Goal: Task Accomplishment & Management: Complete application form

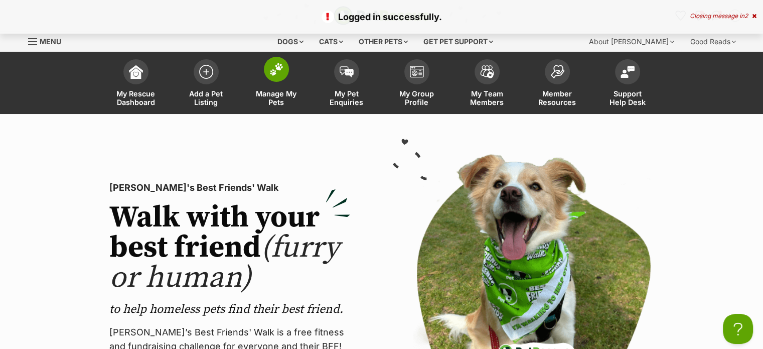
click at [267, 96] on span "Manage My Pets" at bounding box center [276, 97] width 45 height 17
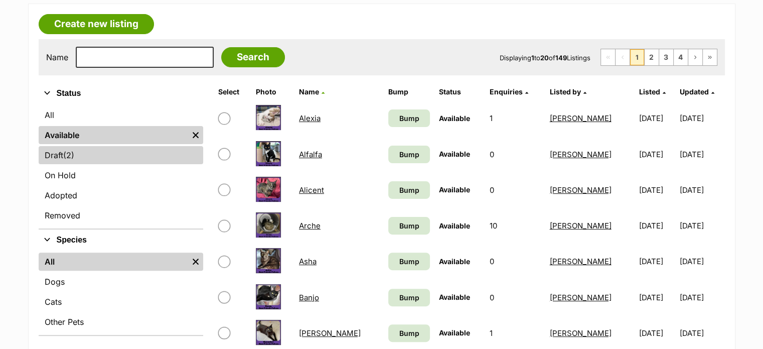
click at [137, 155] on link "Draft (2) Items" at bounding box center [121, 155] width 165 height 18
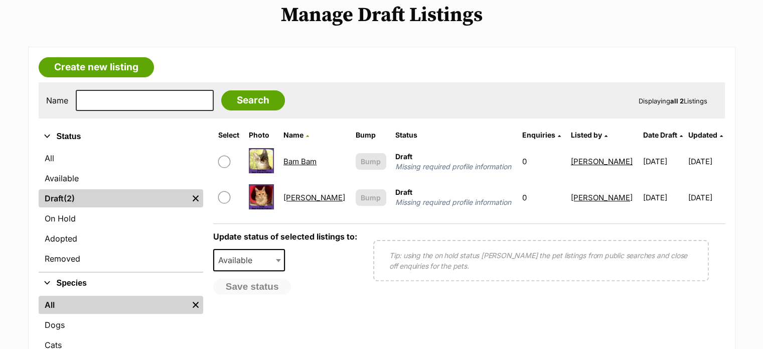
scroll to position [215, 0]
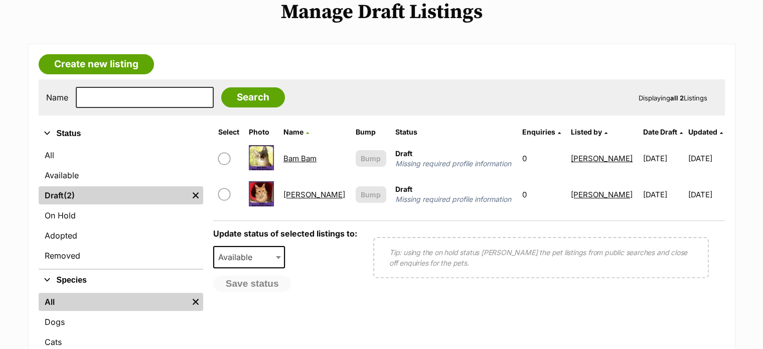
click at [302, 190] on link "Jodie" at bounding box center [315, 195] width 62 height 10
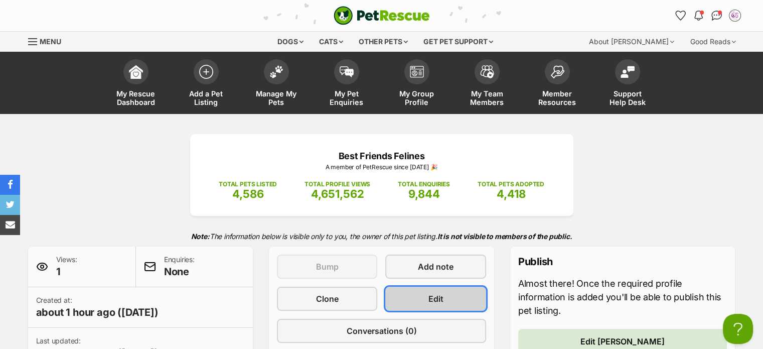
click at [437, 293] on span "Edit" at bounding box center [436, 299] width 15 height 12
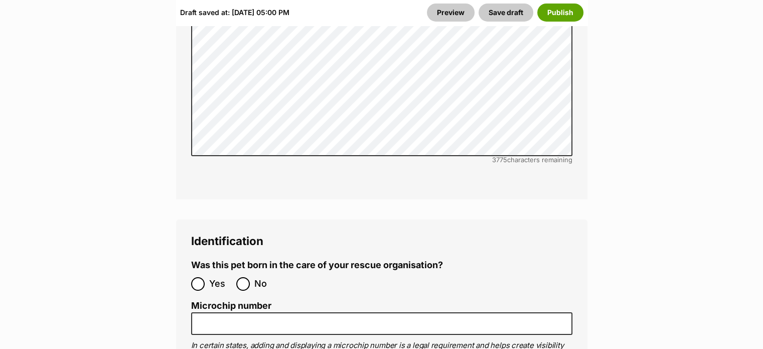
scroll to position [3581, 0]
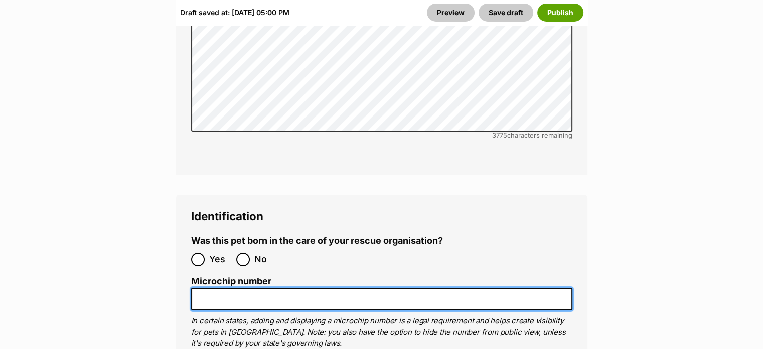
click at [276, 288] on input "Microchip number" at bounding box center [381, 299] width 381 height 23
paste input "941000029621524"
type input "941000029621524"
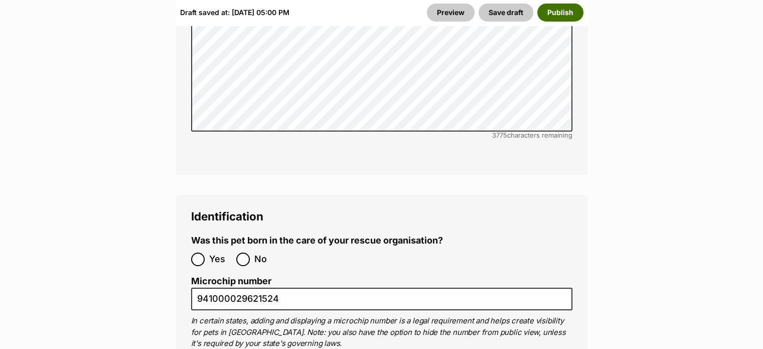
click at [555, 16] on button "Publish" at bounding box center [561, 13] width 46 height 18
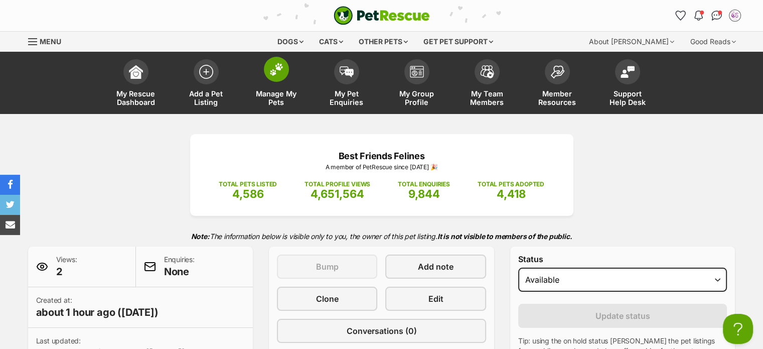
click at [267, 98] on span "Manage My Pets" at bounding box center [276, 97] width 45 height 17
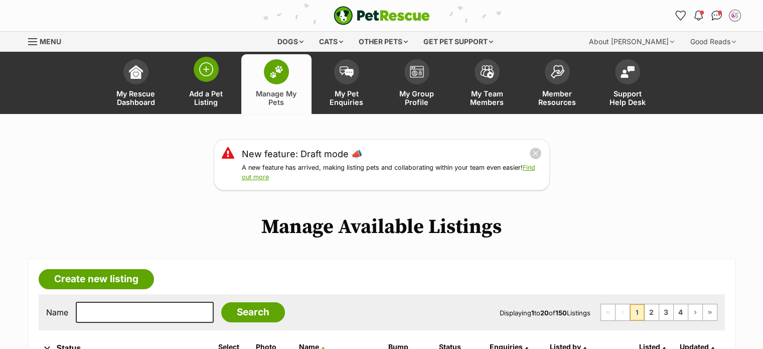
click at [209, 86] on link "Add a Pet Listing" at bounding box center [206, 84] width 70 height 60
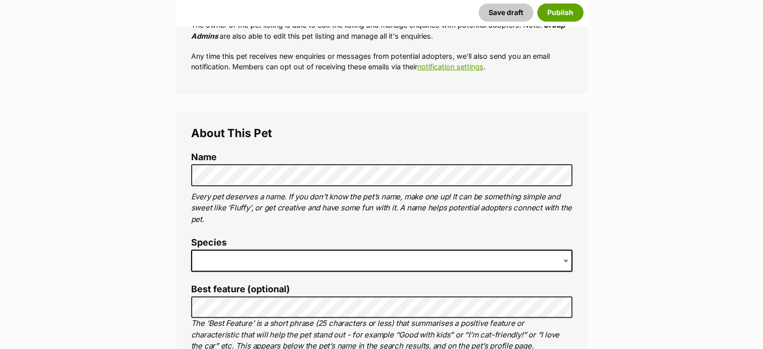
scroll to position [293, 0]
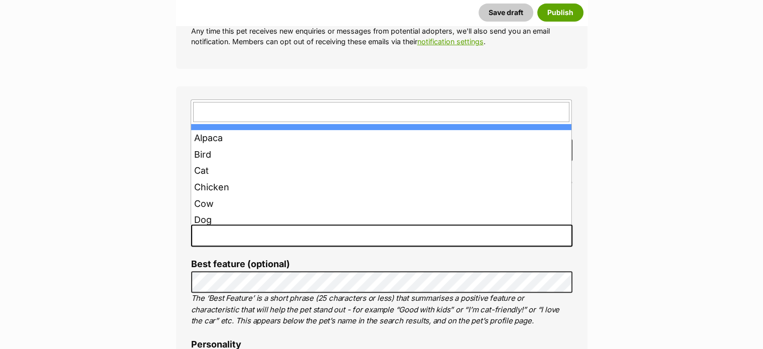
click at [297, 240] on span at bounding box center [381, 235] width 381 height 22
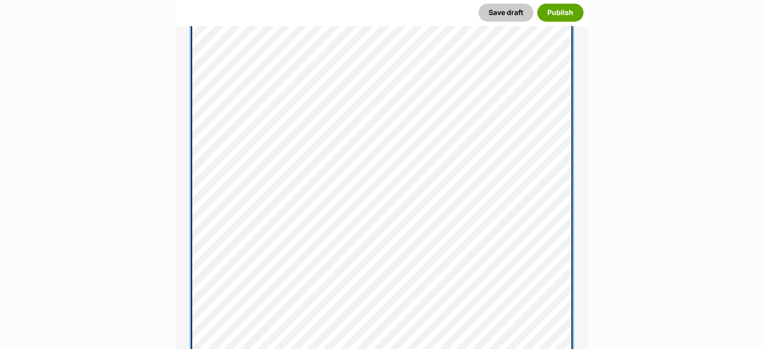
scroll to position [623, 0]
click at [189, 158] on div "About This Pet Name Henlo there, it looks like you might be using the pet name …" at bounding box center [382, 270] width 412 height 1026
click at [187, 164] on div "About This Pet Name Henlo there, it looks like you might be using the pet name …" at bounding box center [382, 265] width 412 height 1016
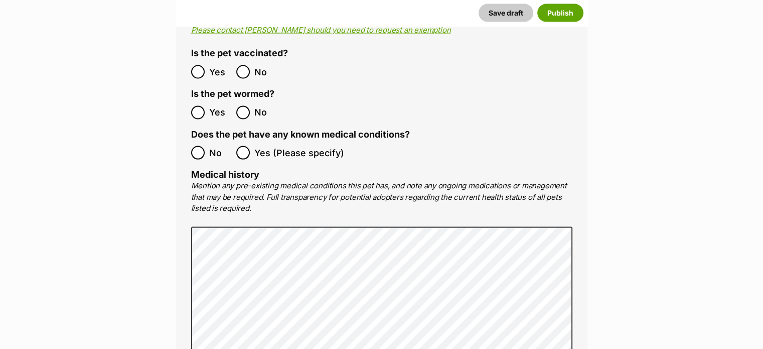
scroll to position [2085, 0]
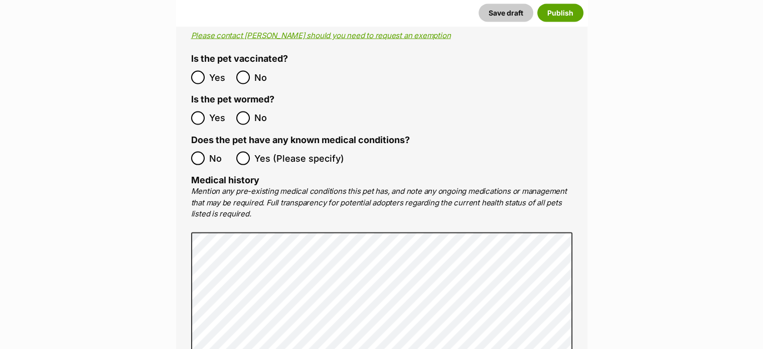
click at [714, 156] on main "New listing Listing owner Choose an owner Nikki Chapple The owner of the pet li…" at bounding box center [381, 87] width 763 height 4091
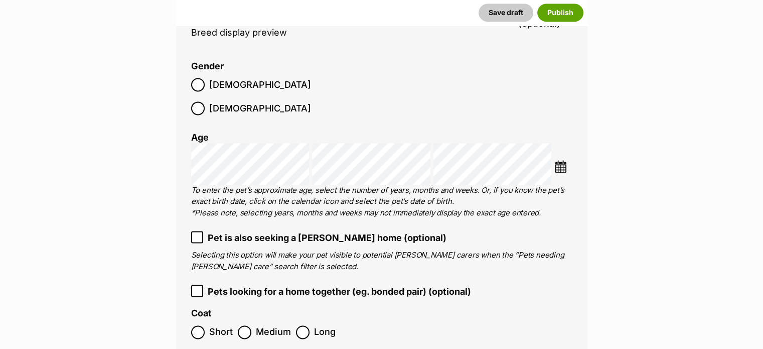
scroll to position [1474, 0]
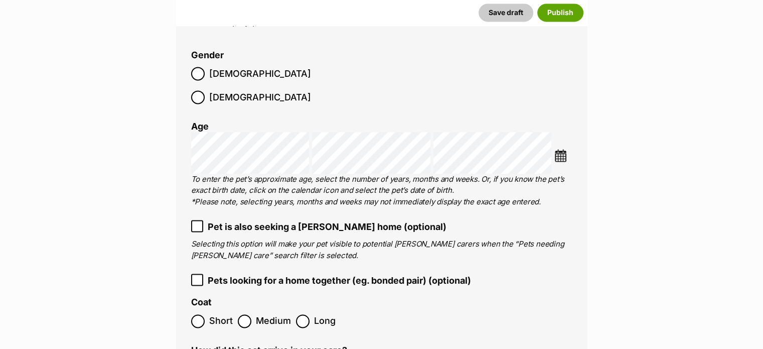
click at [565, 149] on img at bounding box center [561, 155] width 13 height 13
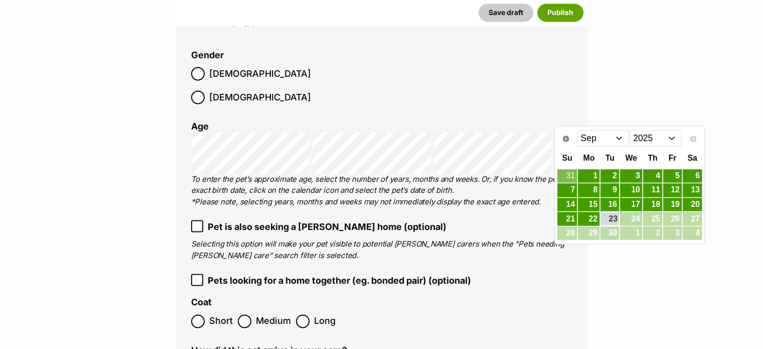
click at [658, 138] on select "2015 2016 2017 2018 2019 2020 2021 2022 2023 2024 2025" at bounding box center [656, 138] width 52 height 16
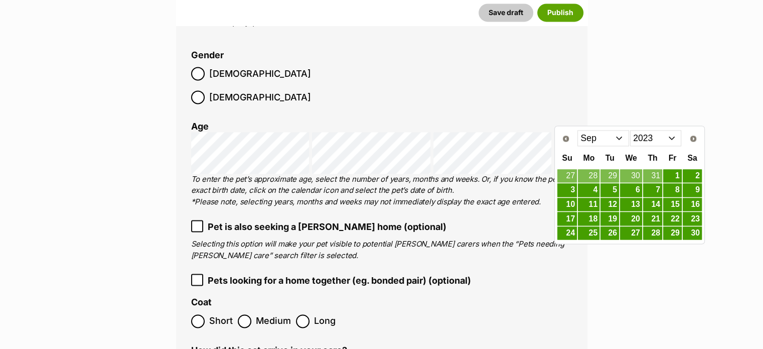
click at [606, 138] on select "Jan Feb Mar Apr May Jun Jul Aug Sep Oct Nov Dec" at bounding box center [604, 138] width 52 height 16
click at [634, 202] on link "16" at bounding box center [631, 204] width 22 height 13
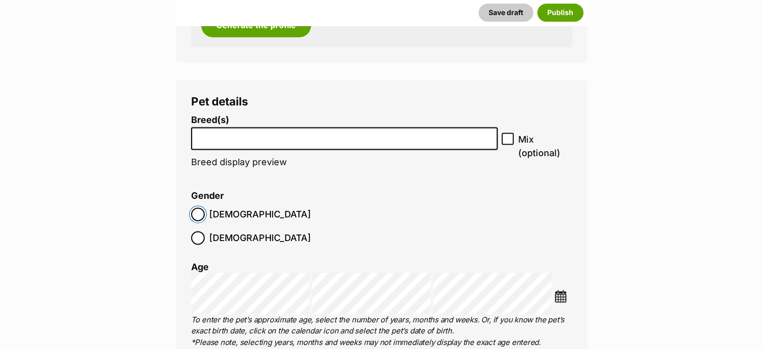
scroll to position [1328, 0]
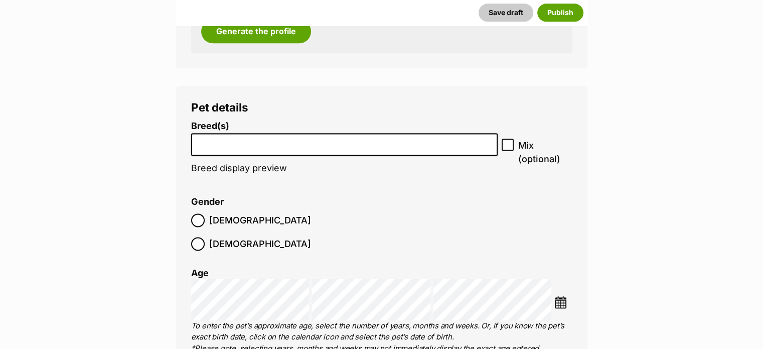
click at [405, 140] on input "search" at bounding box center [345, 142] width 300 height 11
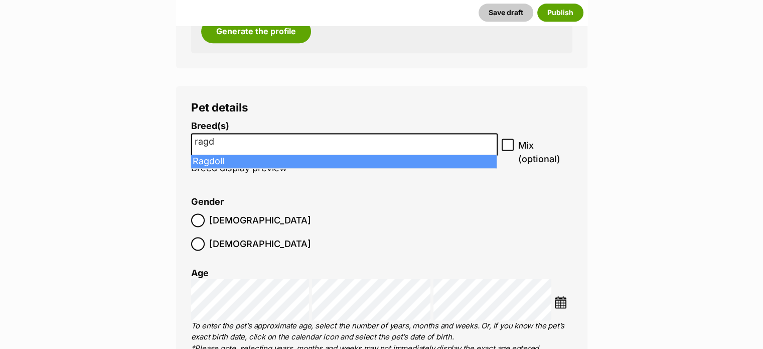
type input "ragd"
select select "263"
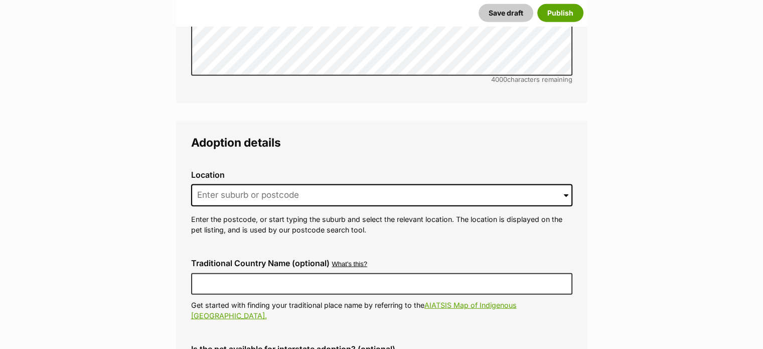
scroll to position [2520, 0]
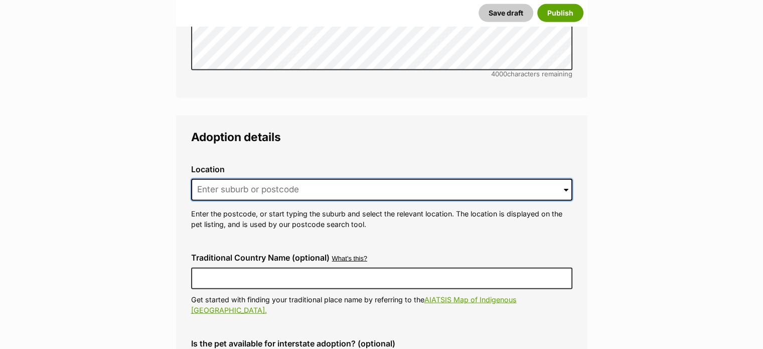
click at [235, 179] on input at bounding box center [381, 190] width 381 height 22
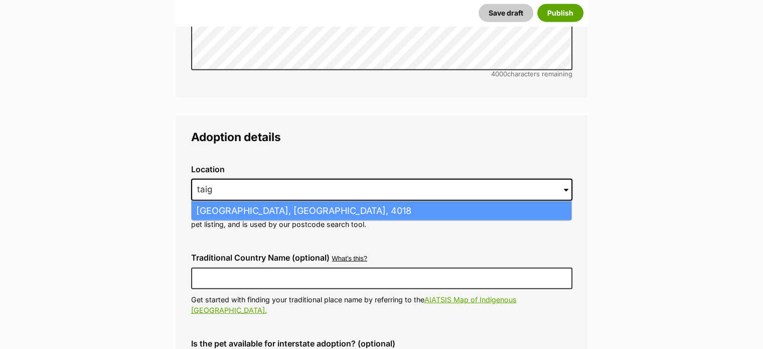
click at [275, 201] on li "Taigum, Queensland, 4018" at bounding box center [382, 211] width 380 height 20
type input "Taigum, Queensland, 4018"
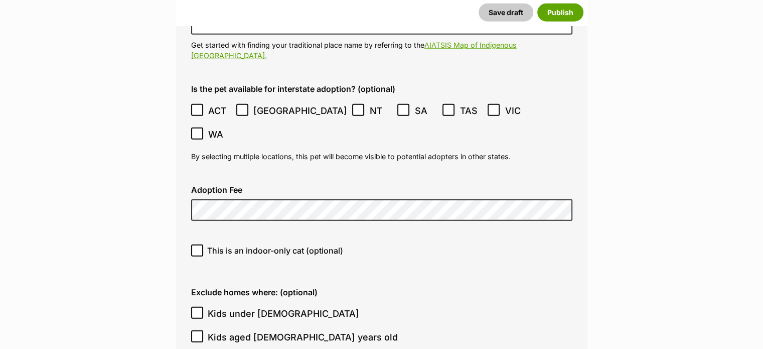
scroll to position [2787, 0]
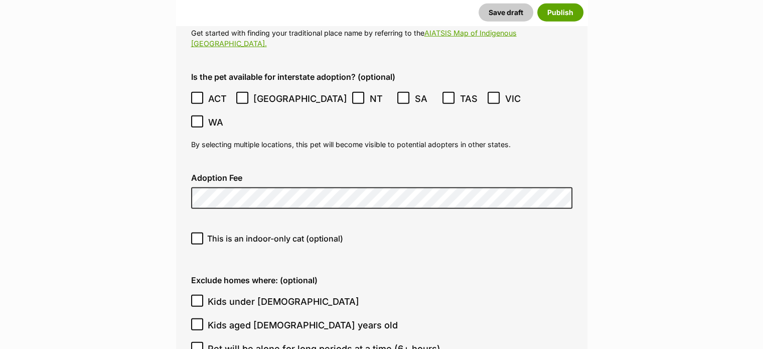
click at [199, 235] on icon at bounding box center [197, 238] width 7 height 7
click at [199, 232] on input "This is an indoor-only cat (optional)" at bounding box center [197, 238] width 12 height 12
checkbox input "true"
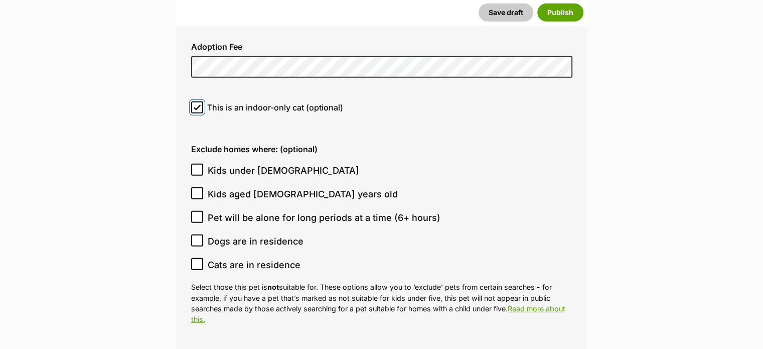
scroll to position [2924, 0]
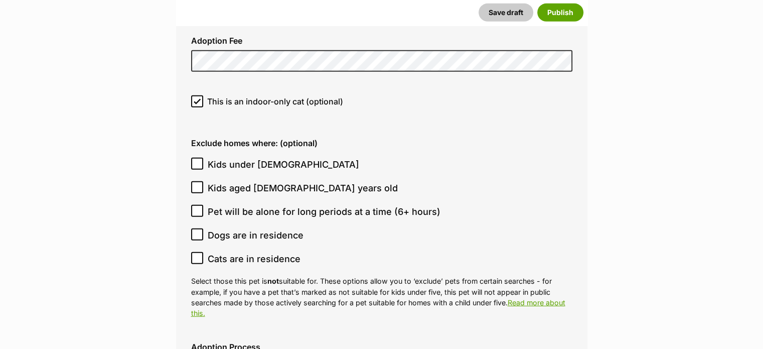
click at [196, 160] on icon at bounding box center [197, 163] width 7 height 7
click at [196, 158] on input "Kids under 5 years old" at bounding box center [197, 164] width 12 height 12
checkbox input "true"
click at [199, 184] on icon at bounding box center [197, 187] width 7 height 7
click at [199, 181] on input "Kids aged 6-12 years old" at bounding box center [197, 187] width 12 height 12
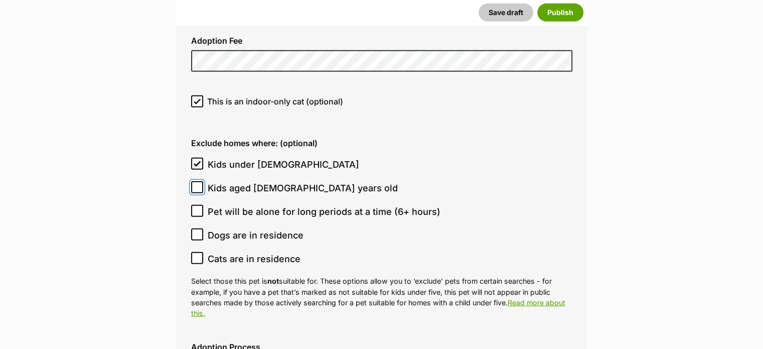
checkbox input "true"
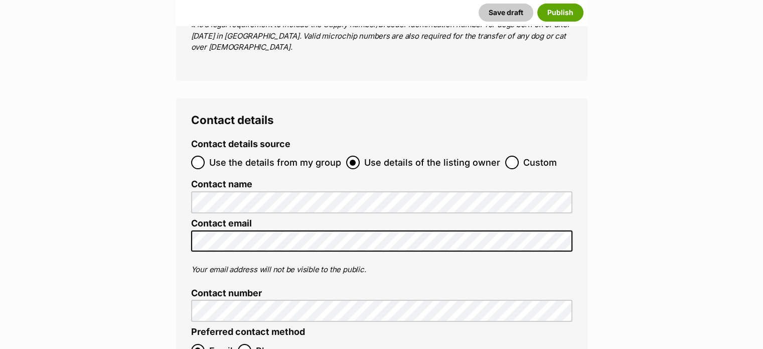
scroll to position [3903, 0]
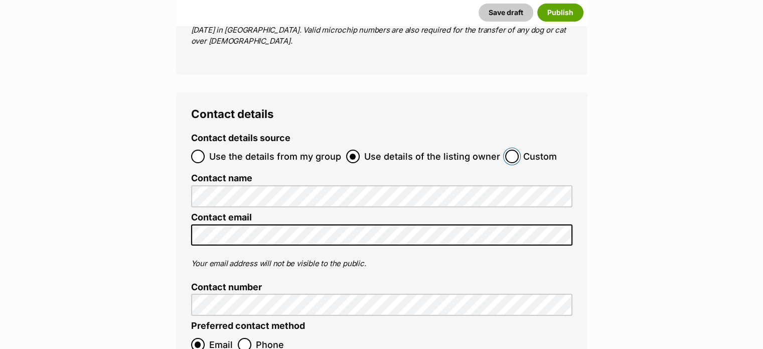
click at [508, 150] on input "Custom" at bounding box center [512, 157] width 14 height 14
radio input "true"
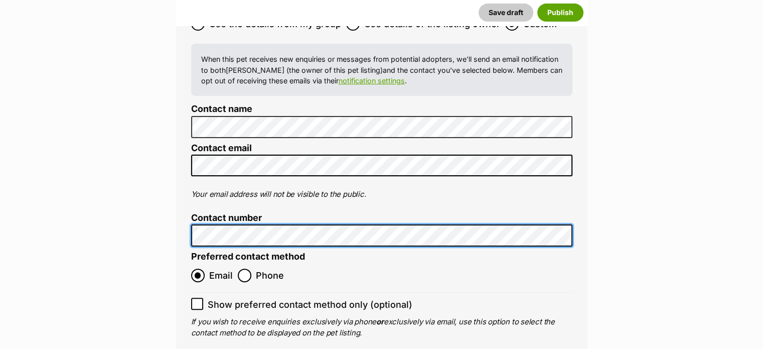
scroll to position [4053, 0]
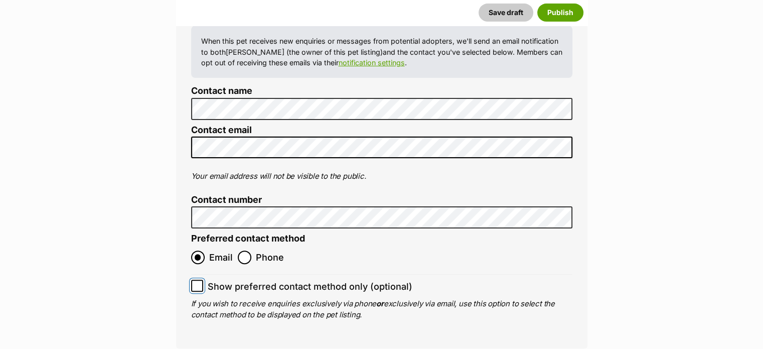
click at [201, 280] on input "Show preferred contact method only (optional)" at bounding box center [197, 286] width 12 height 12
checkbox input "true"
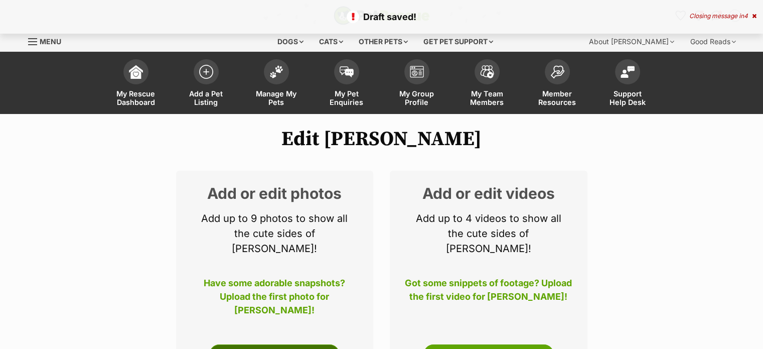
click at [304, 344] on link "Edit Photos" at bounding box center [274, 354] width 130 height 20
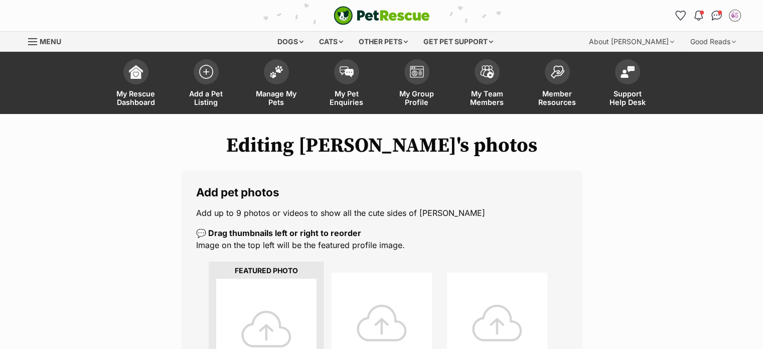
click at [273, 318] on div at bounding box center [266, 329] width 100 height 100
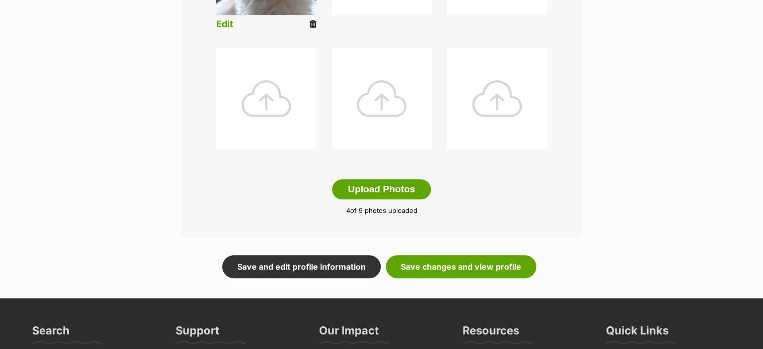
scroll to position [504, 0]
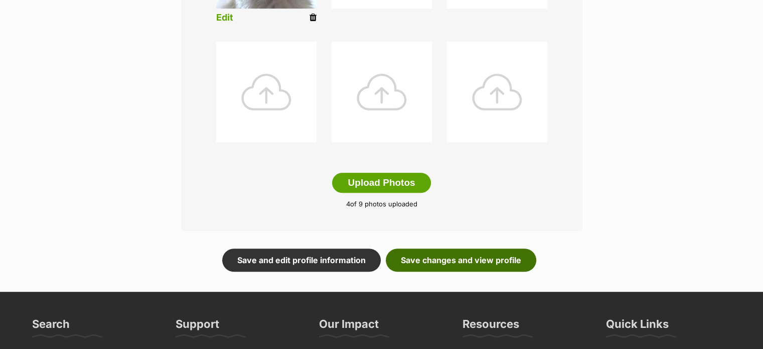
click at [452, 255] on link "Save changes and view profile" at bounding box center [461, 259] width 151 height 23
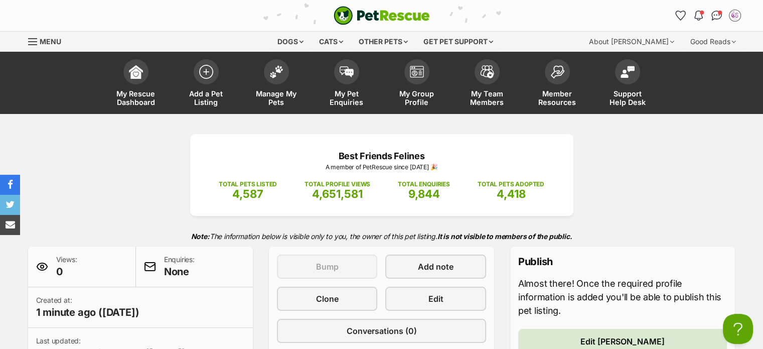
click at [28, 42] on span "Menu" at bounding box center [32, 41] width 9 height 1
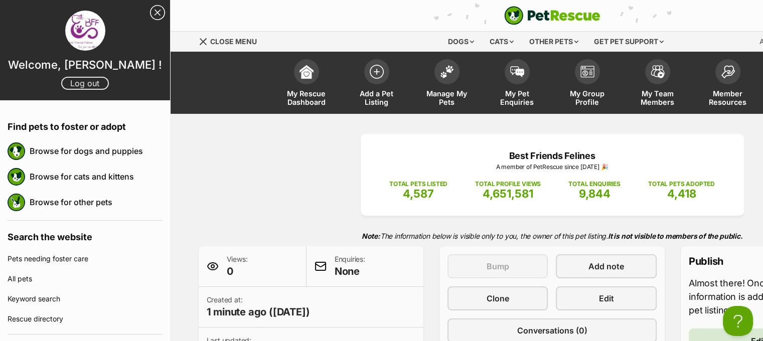
click at [82, 81] on link "Log out" at bounding box center [85, 83] width 48 height 13
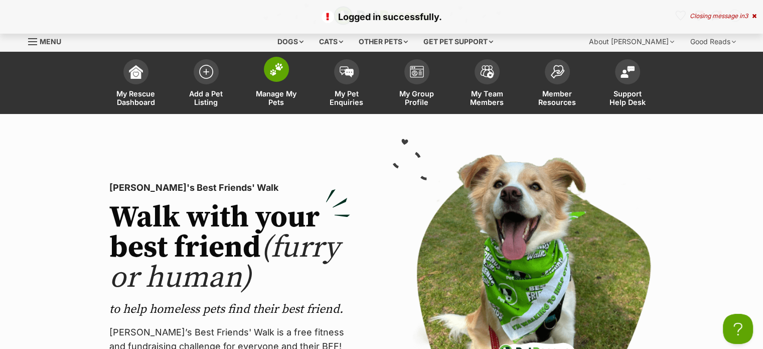
click at [274, 92] on span "Manage My Pets" at bounding box center [276, 97] width 45 height 17
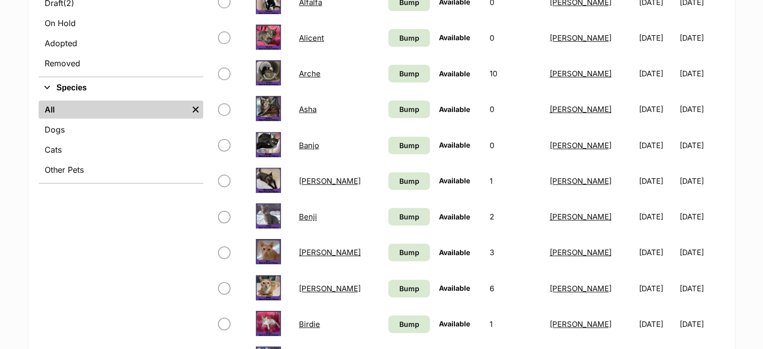
scroll to position [348, 0]
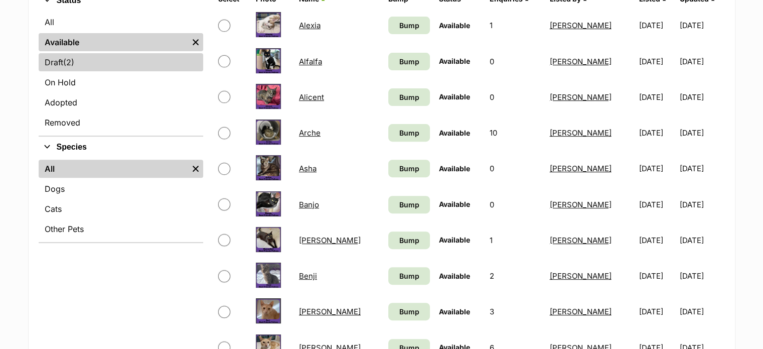
click at [90, 60] on link "Draft (2) Items" at bounding box center [121, 62] width 165 height 18
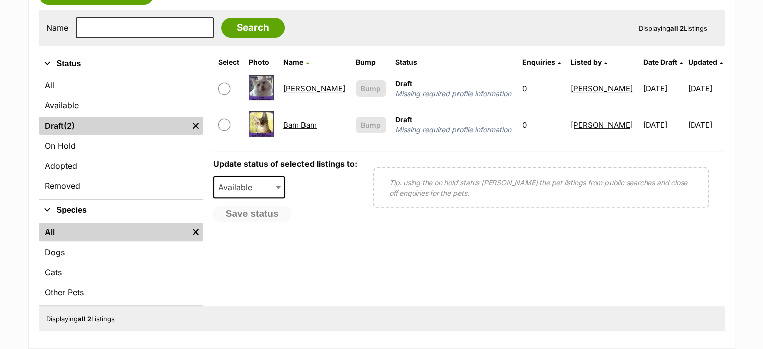
scroll to position [282, 0]
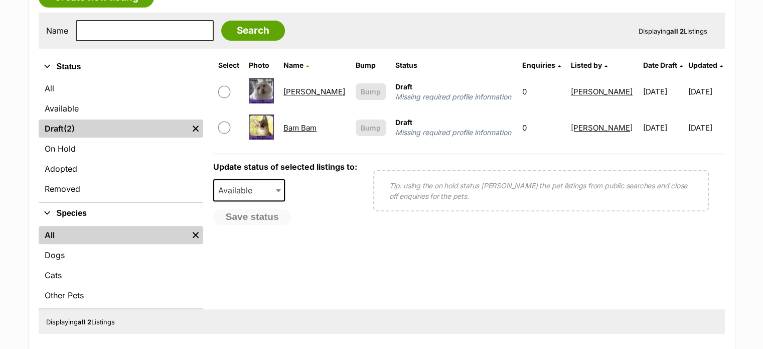
click at [304, 88] on link "[PERSON_NAME]" at bounding box center [315, 92] width 62 height 10
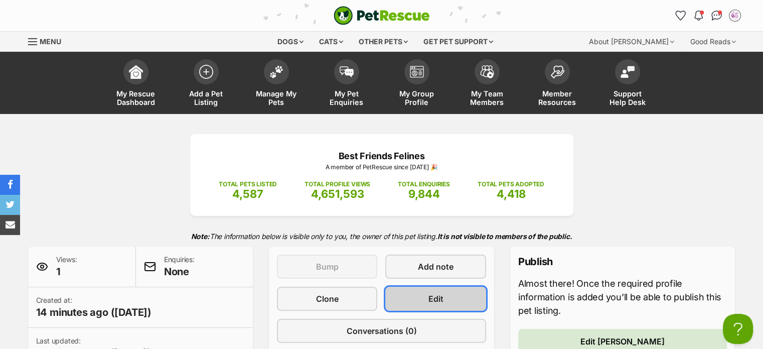
click at [433, 293] on span "Edit" at bounding box center [436, 299] width 15 height 12
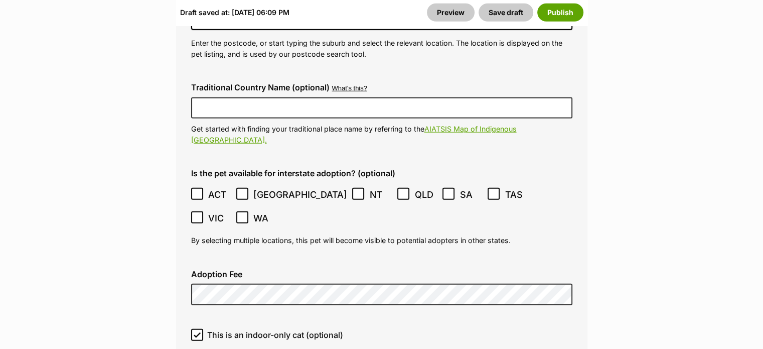
scroll to position [2903, 0]
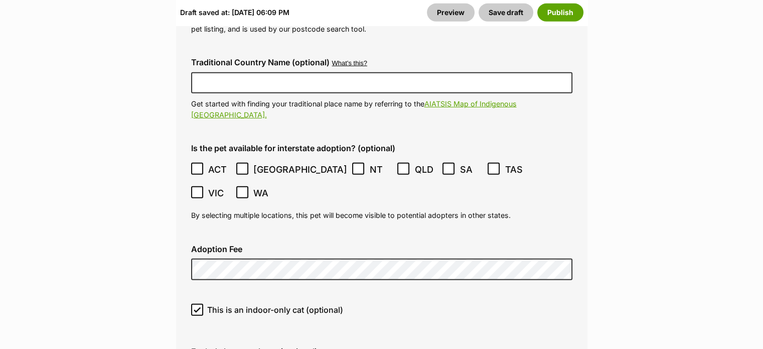
drag, startPoint x: 770, startPoint y: 22, endPoint x: 770, endPoint y: 211, distance: 189.2
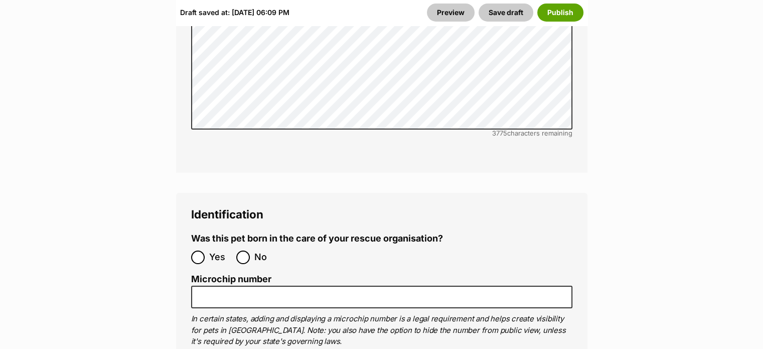
scroll to position [3626, 0]
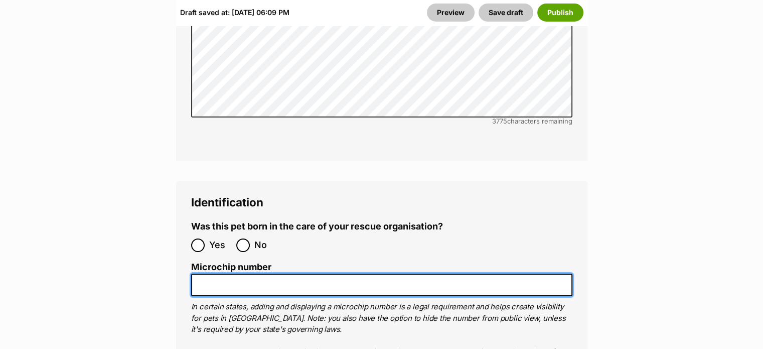
click at [297, 274] on input "Microchip number" at bounding box center [381, 285] width 381 height 23
paste input "953010007050188"
type input "953010007050188"
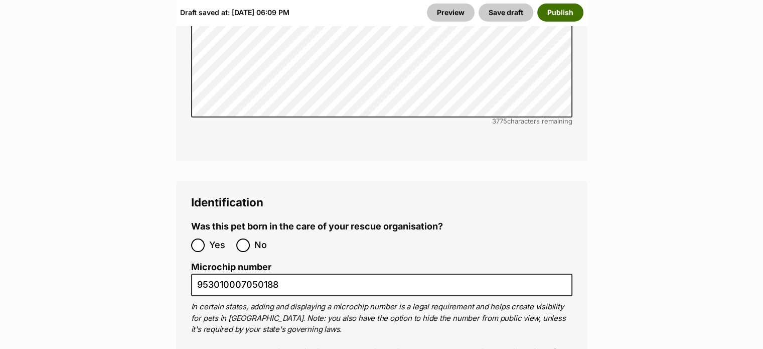
click at [564, 18] on button "Publish" at bounding box center [561, 13] width 46 height 18
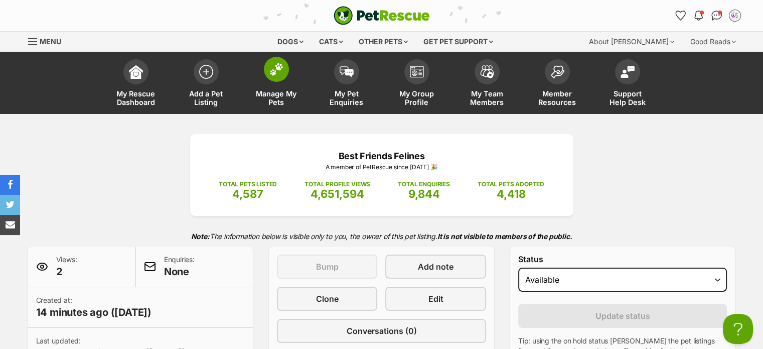
click at [279, 98] on span "Manage My Pets" at bounding box center [276, 97] width 45 height 17
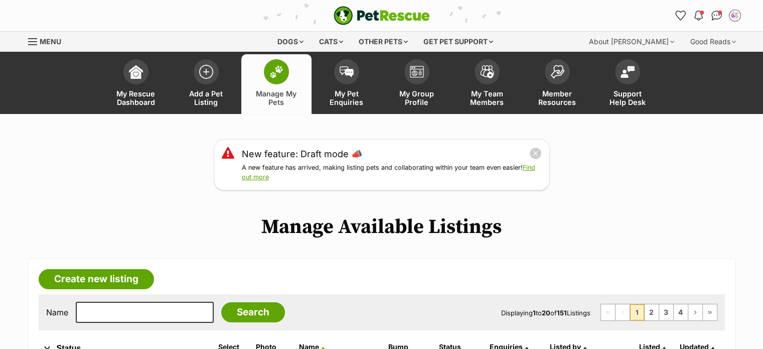
click at [37, 38] on div "Menu" at bounding box center [33, 42] width 10 height 8
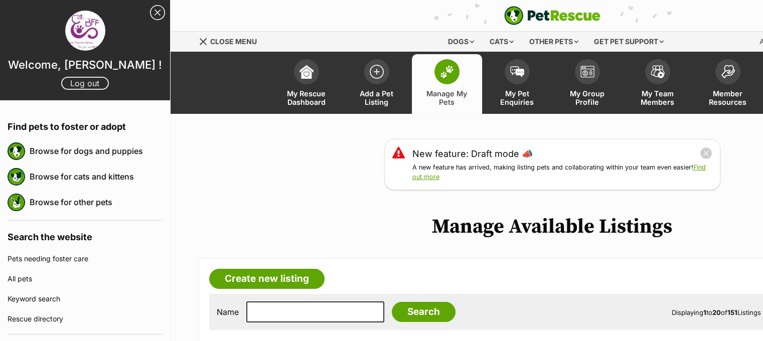
click at [88, 85] on link "Log out" at bounding box center [85, 83] width 48 height 13
